Goal: Ask a question

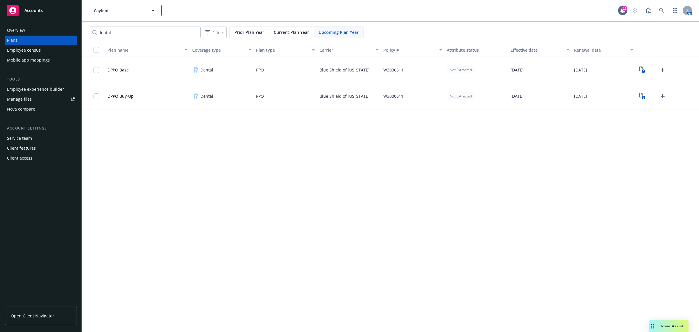
click at [144, 9] on span "Caylent" at bounding box center [119, 11] width 50 height 6
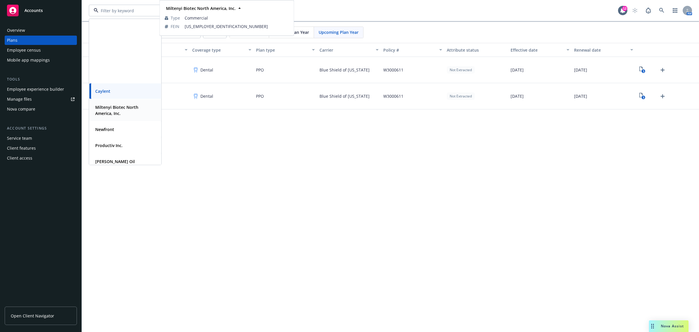
scroll to position [103, 0]
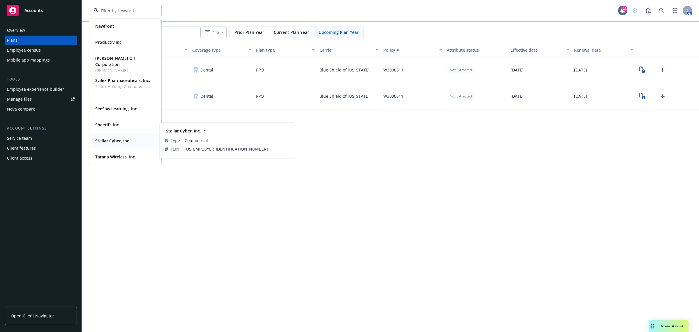
click at [116, 140] on strong "Stellar Cyber, Inc." at bounding box center [112, 141] width 35 height 6
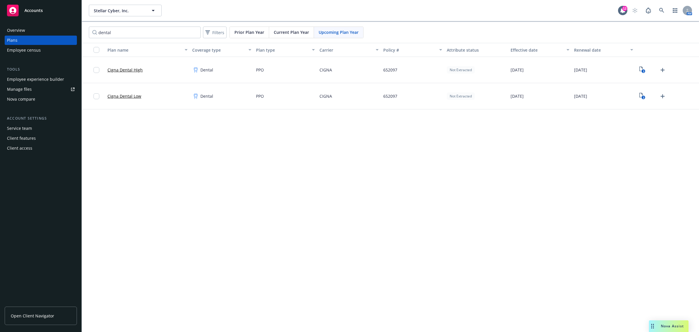
click at [674, 330] on div "Nova Assist" at bounding box center [669, 326] width 40 height 12
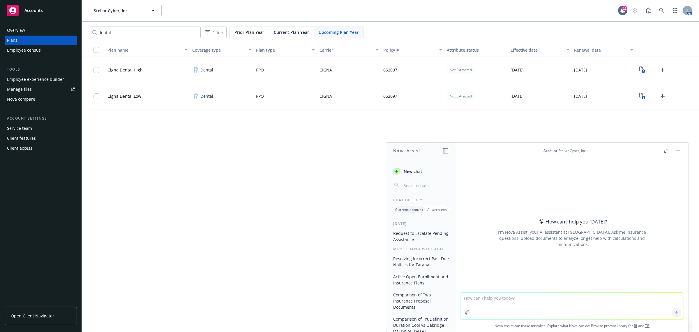
click at [466, 313] on icon "button" at bounding box center [468, 312] width 4 height 4
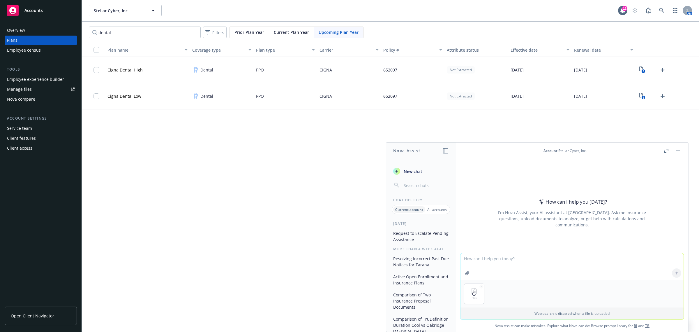
click at [479, 286] on div at bounding box center [474, 294] width 20 height 20
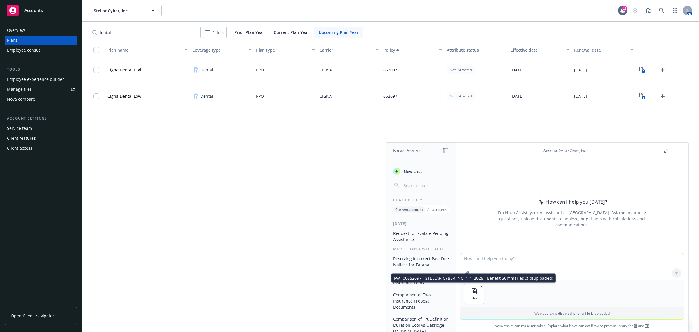
click at [480, 287] on icon "button" at bounding box center [481, 286] width 3 height 3
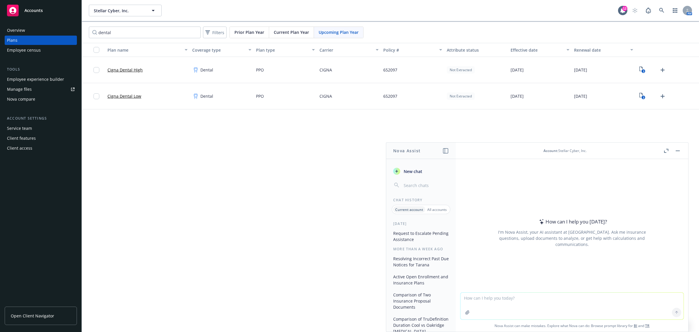
click at [463, 312] on button "button" at bounding box center [467, 311] width 9 height 9
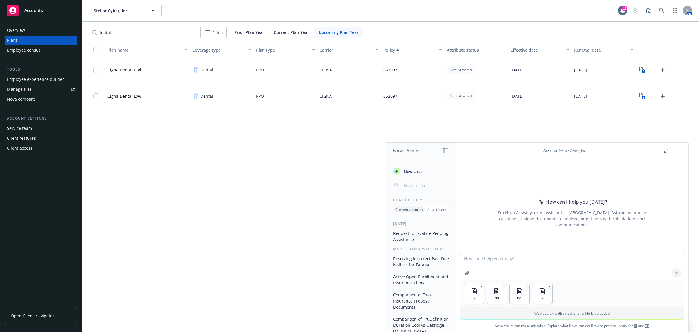
click at [466, 274] on icon "button" at bounding box center [467, 272] width 5 height 5
click at [465, 260] on textarea at bounding box center [572, 266] width 223 height 27
type textarea "Can you please check the benefit summaries against the sold proposal to make su…"
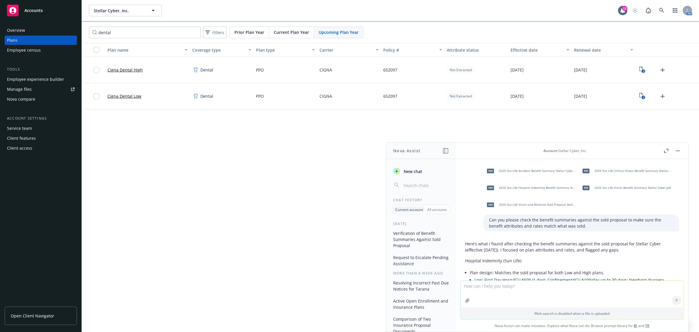
click at [679, 152] on button "button" at bounding box center [678, 150] width 7 height 7
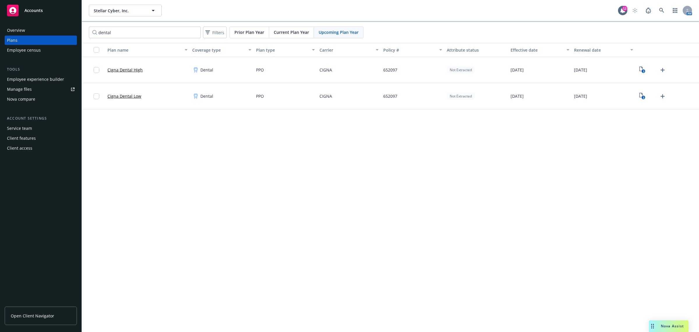
click at [656, 325] on div "Drag to move" at bounding box center [652, 326] width 7 height 12
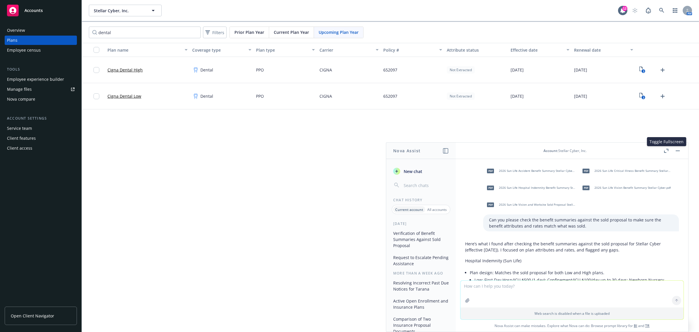
click at [665, 151] on icon "button" at bounding box center [666, 151] width 4 height 4
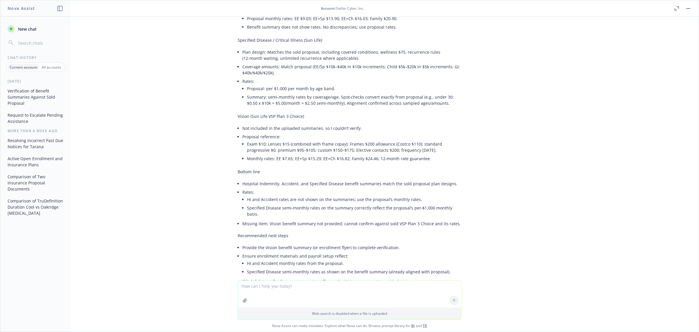
scroll to position [252, 0]
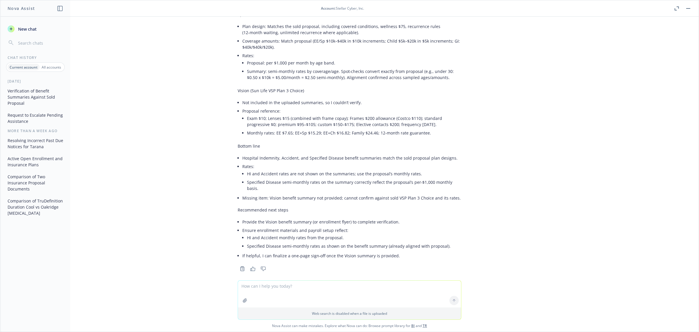
click at [259, 287] on textarea at bounding box center [349, 293] width 223 height 27
click at [268, 282] on textarea at bounding box center [349, 293] width 223 height 27
type textarea "C"
type textarea "accident and Hospital Indemnity rates are listed on the last page of the benefi…"
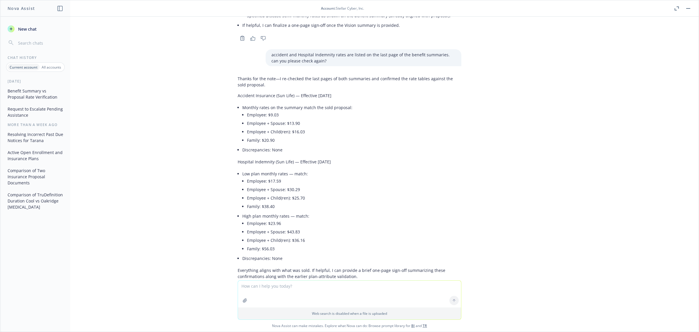
scroll to position [501, 0]
